Goal: Navigation & Orientation: Find specific page/section

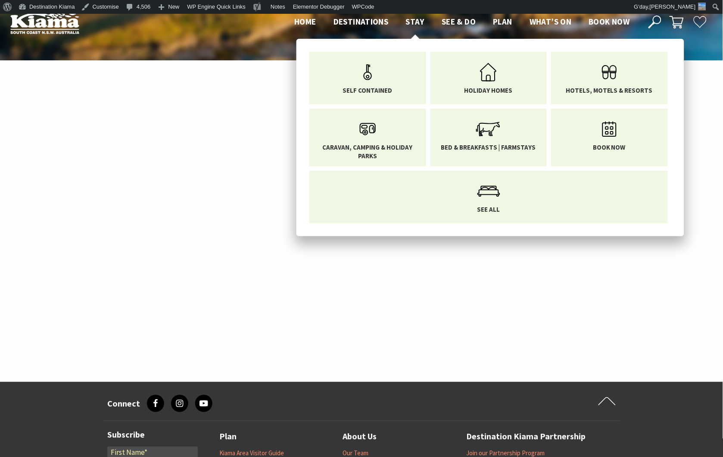
click at [416, 20] on span "Stay" at bounding box center [415, 21] width 19 height 10
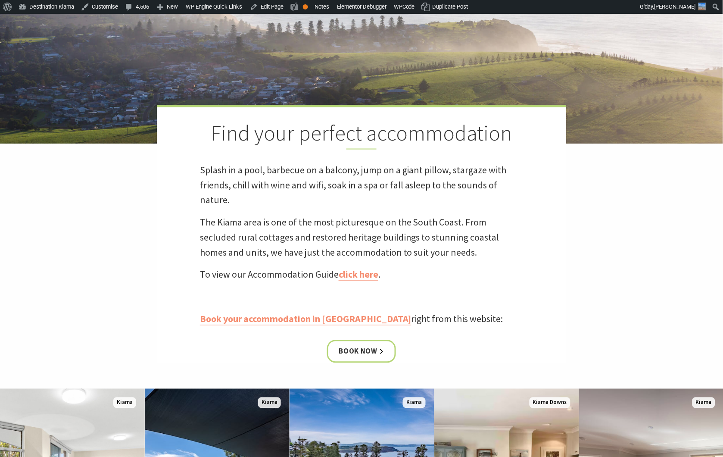
scroll to position [96, 0]
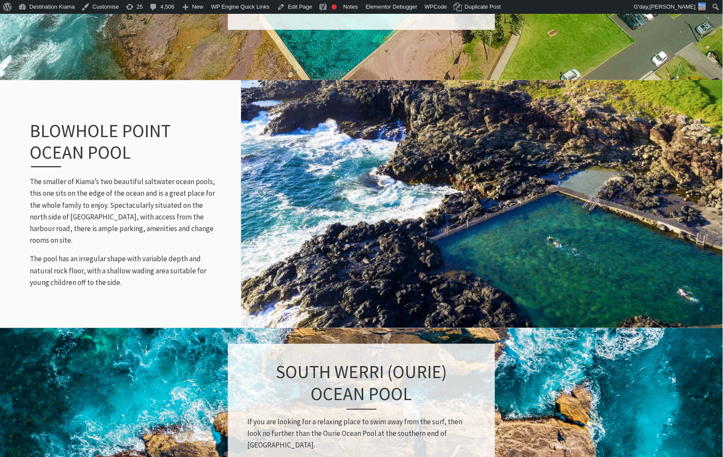
scroll to position [1053, 0]
